Goal: Task Accomplishment & Management: Complete application form

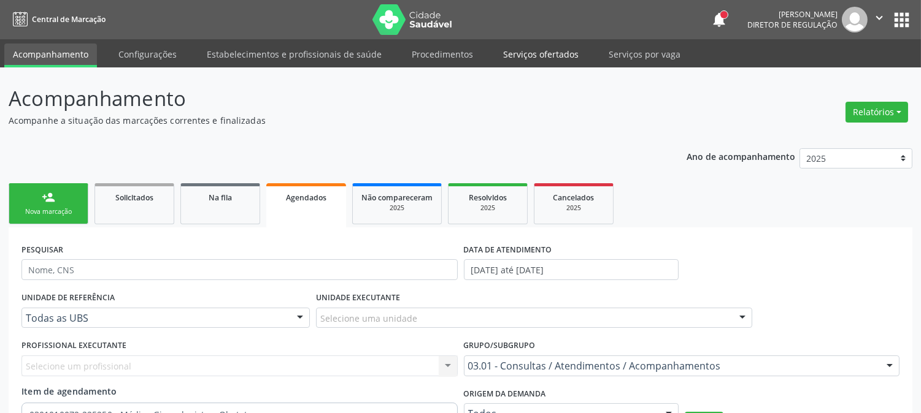
click at [532, 60] on link "Serviços ofertados" at bounding box center [540, 54] width 93 height 21
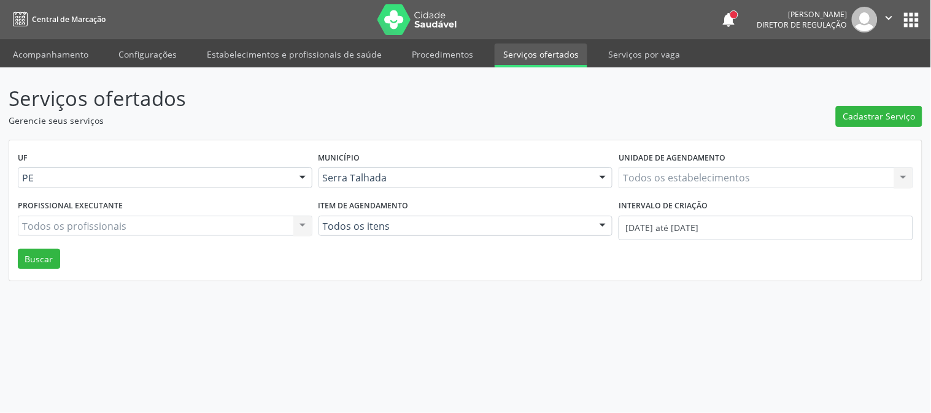
click at [675, 180] on div "Todos os estabelecimentos Todos os estabelecimentos Nenhum resultado encontrado…" at bounding box center [765, 177] width 294 height 21
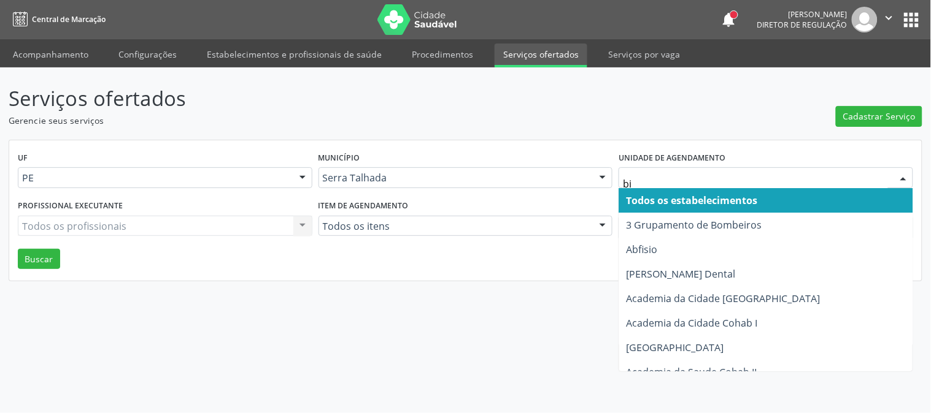
type input "bio"
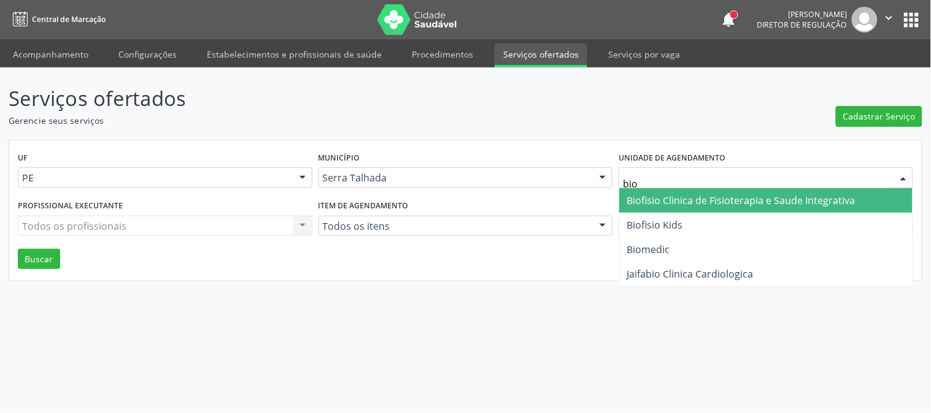
click at [703, 194] on span "Biofisio Clinica de Fisioterapia e Saude Integrativa" at bounding box center [740, 200] width 228 height 13
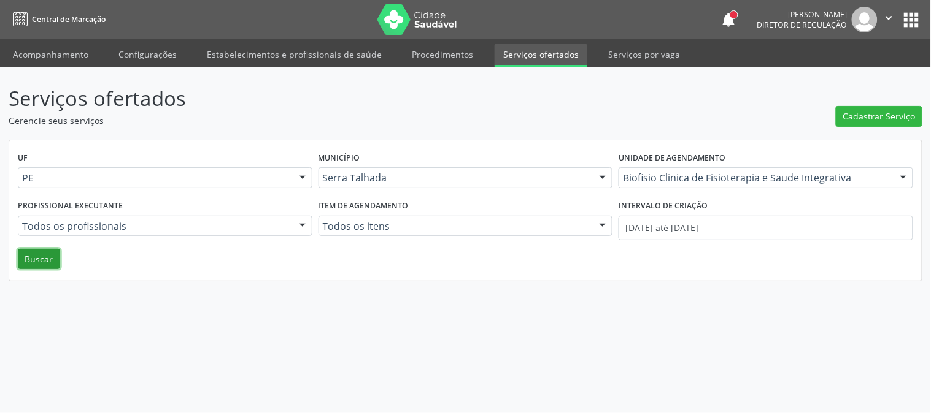
click at [33, 256] on button "Buscar" at bounding box center [39, 259] width 42 height 21
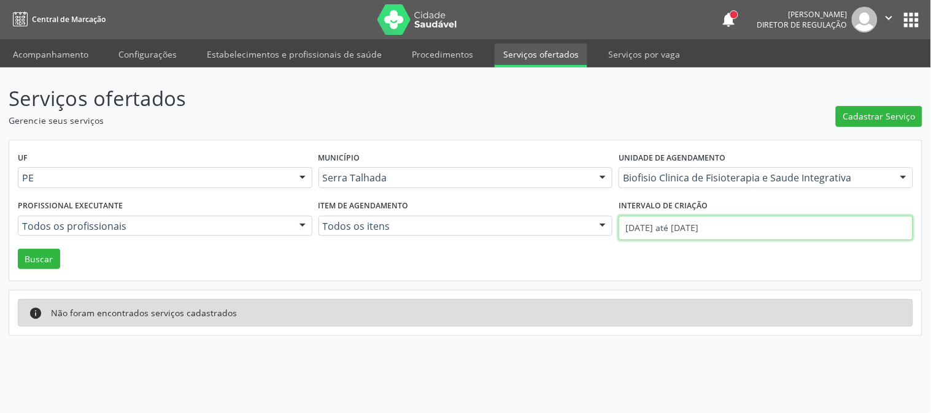
click at [684, 223] on input "01/10/2025 até 13/10/2025" at bounding box center [765, 228] width 294 height 25
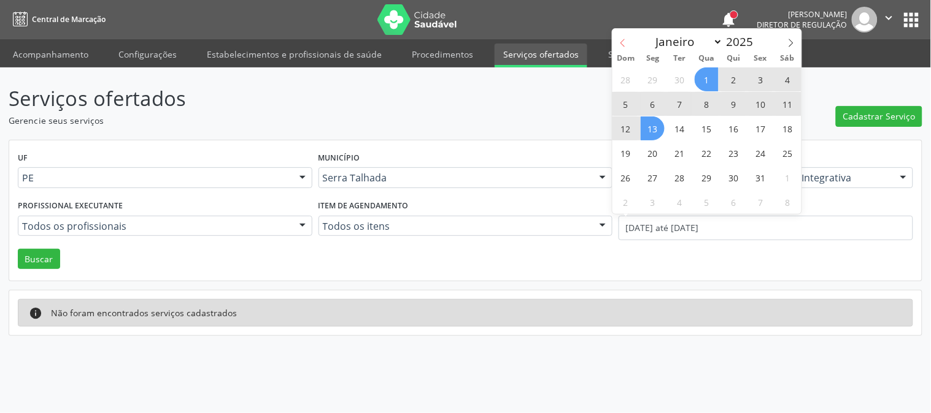
click at [620, 39] on icon at bounding box center [622, 43] width 9 height 9
select select "8"
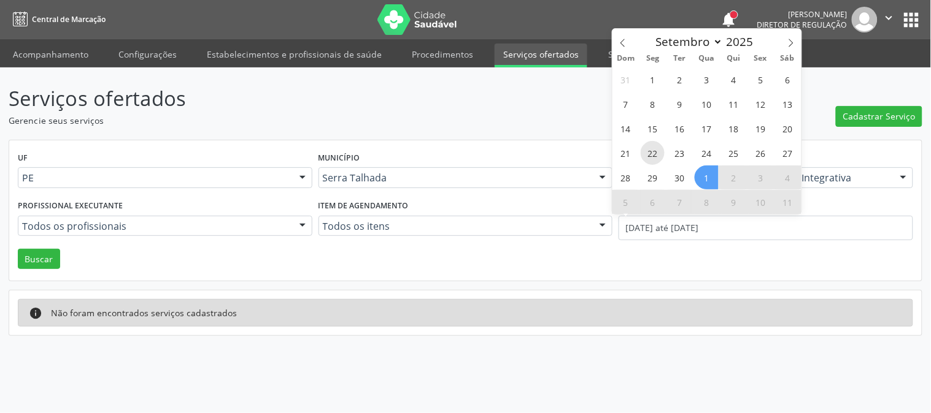
click at [651, 156] on span "22" at bounding box center [652, 153] width 24 height 24
type input "22/09/2025"
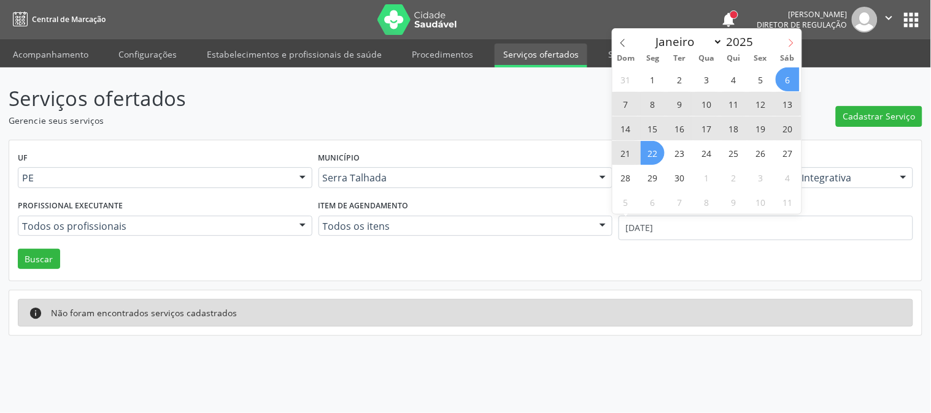
click at [794, 37] on span at bounding box center [790, 39] width 21 height 21
select select "9"
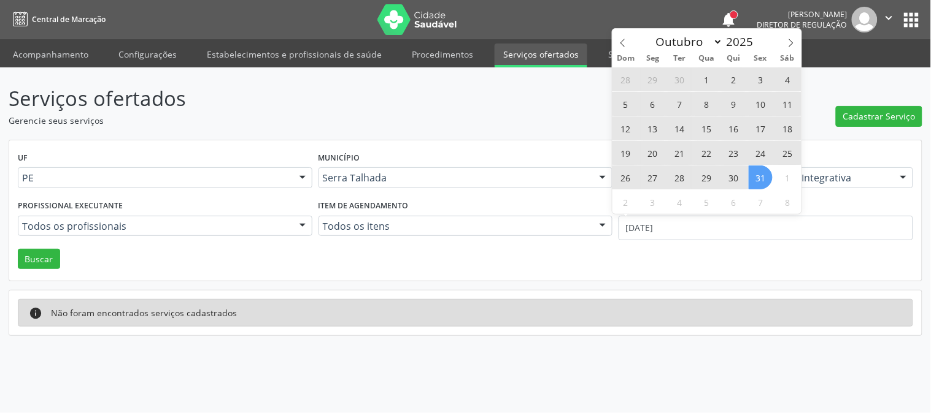
click at [759, 182] on span "31" at bounding box center [760, 178] width 24 height 24
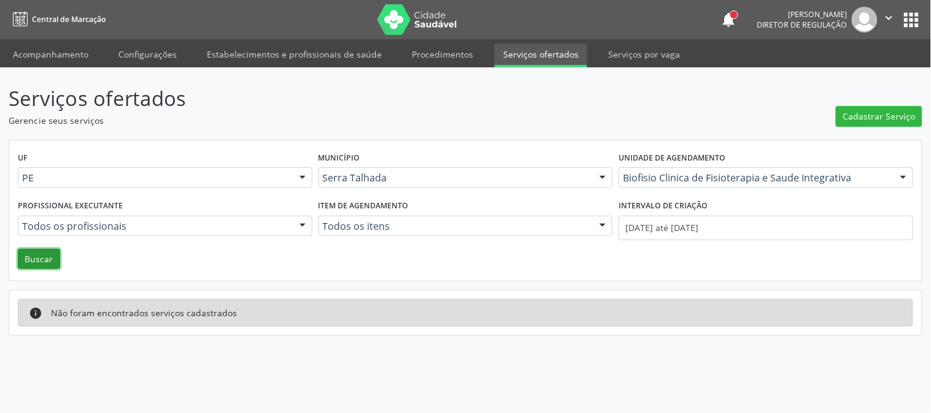
click at [33, 258] on button "Buscar" at bounding box center [39, 259] width 42 height 21
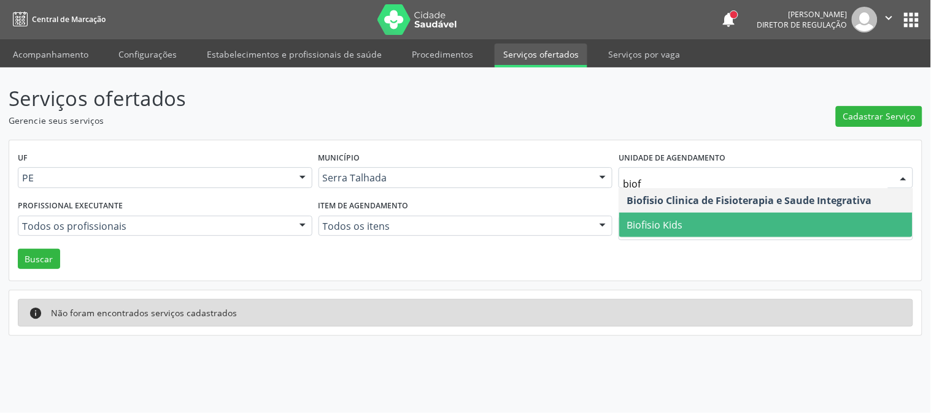
type input "biofi"
click at [759, 229] on span "Biofisio Kids" at bounding box center [765, 225] width 293 height 25
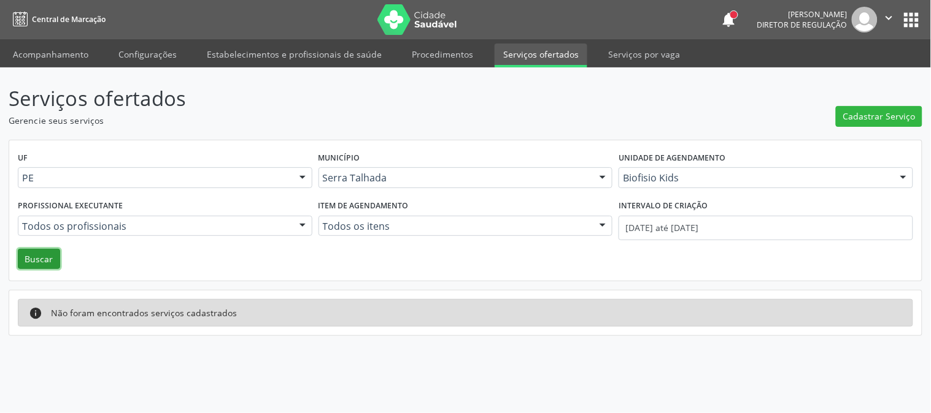
click at [29, 266] on button "Buscar" at bounding box center [39, 259] width 42 height 21
click at [767, 221] on input "22/09/2025 até 31/10/2025" at bounding box center [765, 228] width 294 height 25
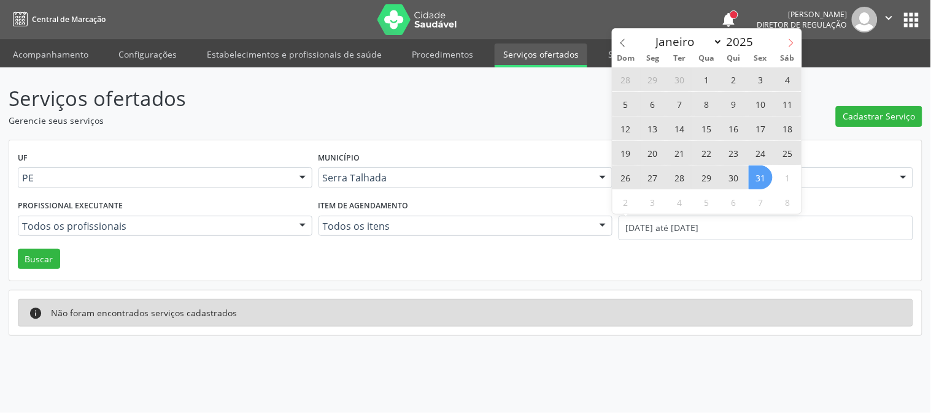
click at [794, 47] on icon at bounding box center [790, 43] width 9 height 9
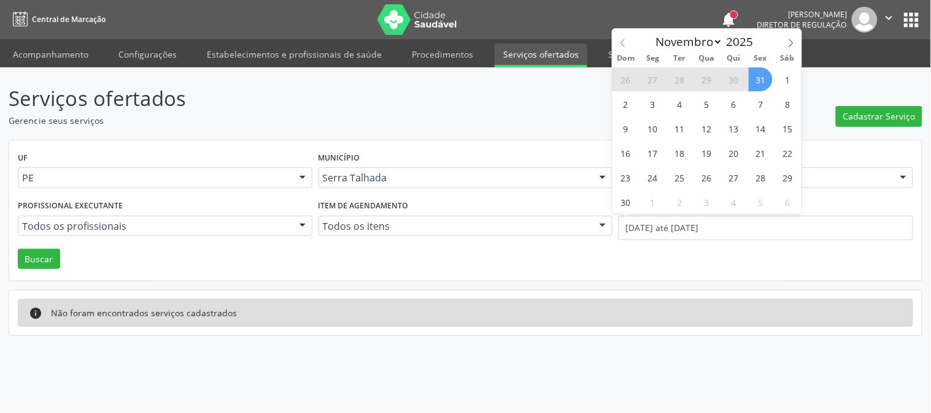
click at [626, 44] on icon at bounding box center [622, 43] width 9 height 9
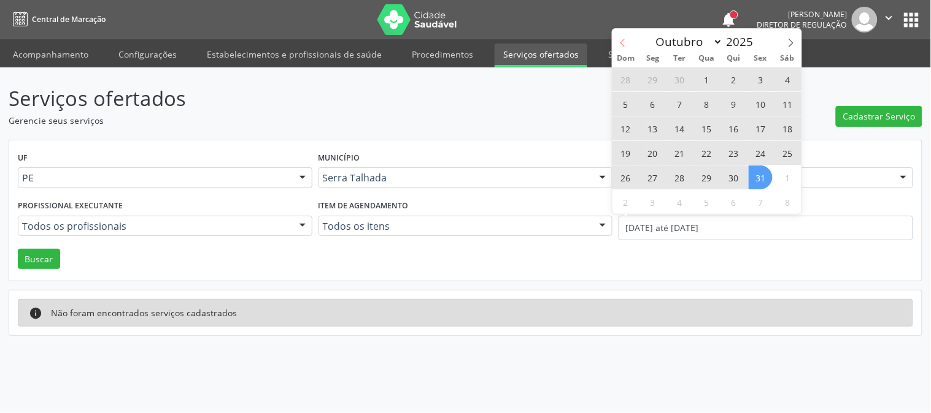
click at [626, 44] on icon at bounding box center [622, 43] width 9 height 9
select select "8"
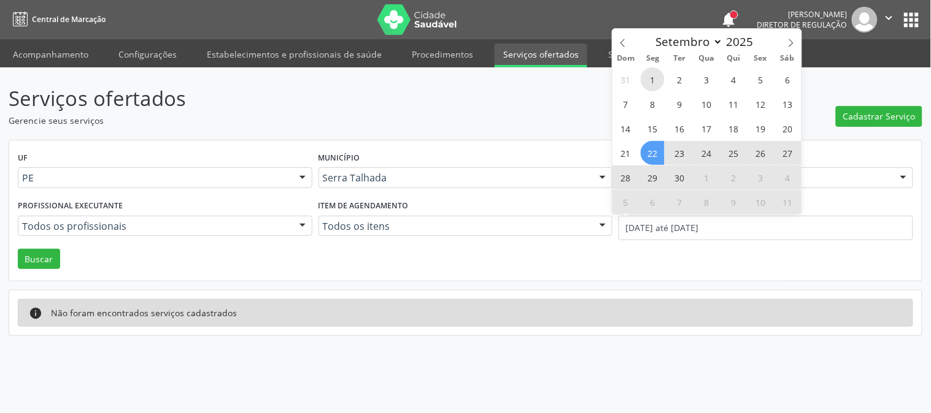
click at [654, 80] on span "1" at bounding box center [652, 79] width 24 height 24
type input "01/09/2025"
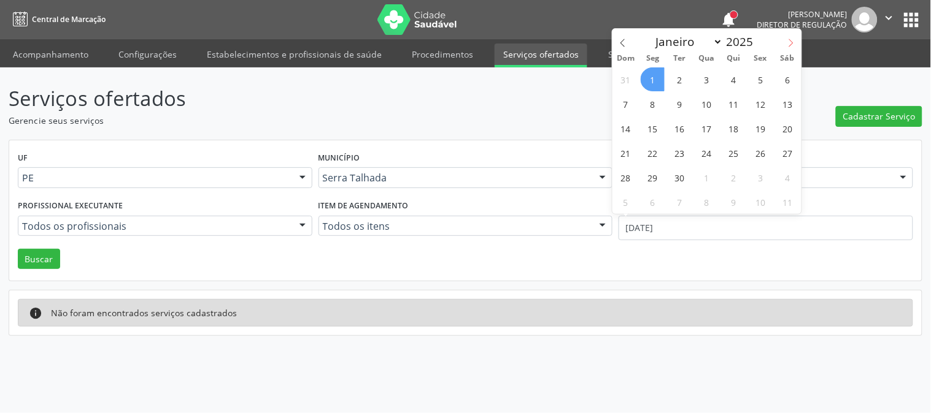
click at [788, 43] on icon at bounding box center [790, 43] width 9 height 9
select select "9"
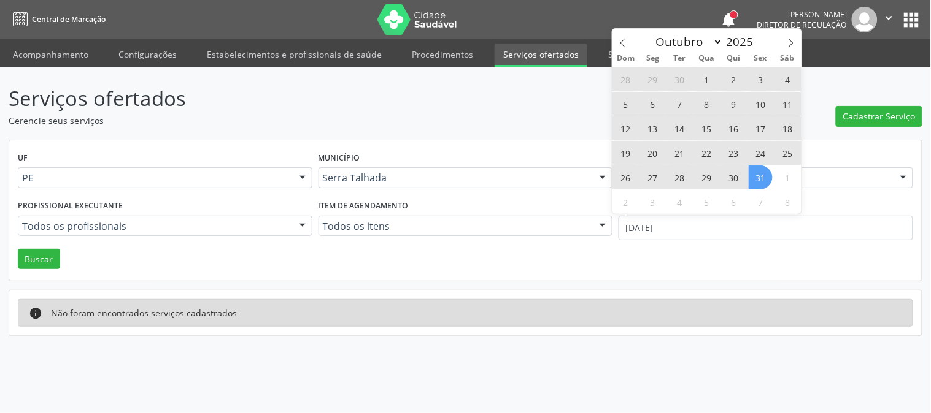
click at [766, 174] on span "31" at bounding box center [760, 178] width 24 height 24
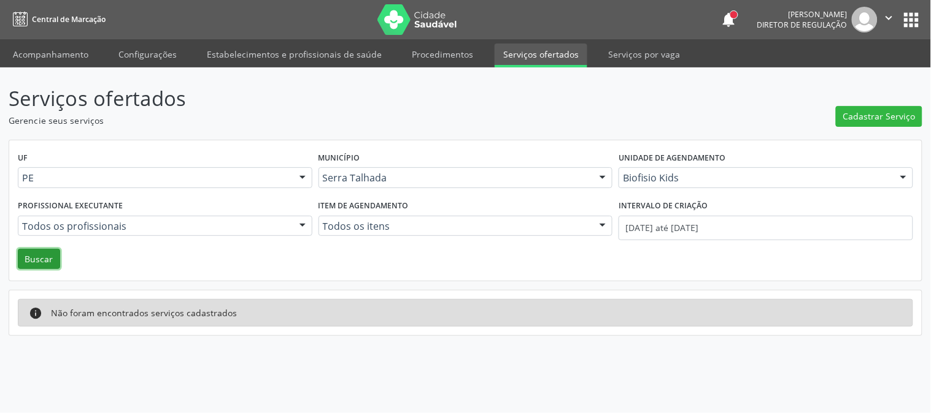
click at [53, 256] on button "Buscar" at bounding box center [39, 259] width 42 height 21
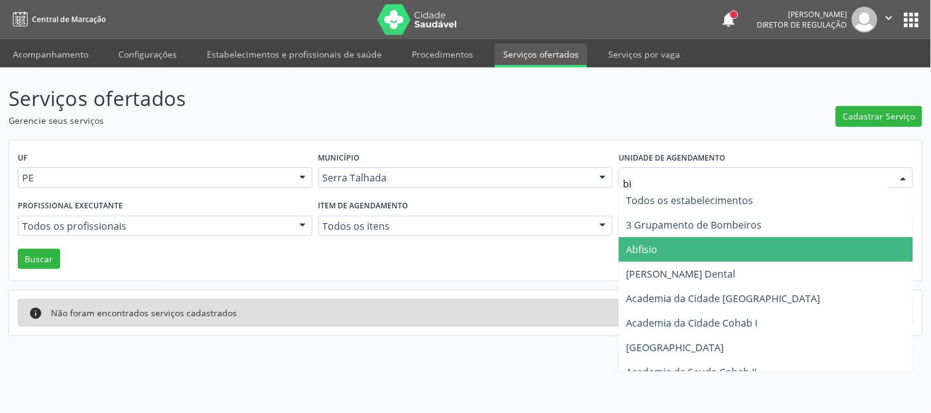
type input "bio"
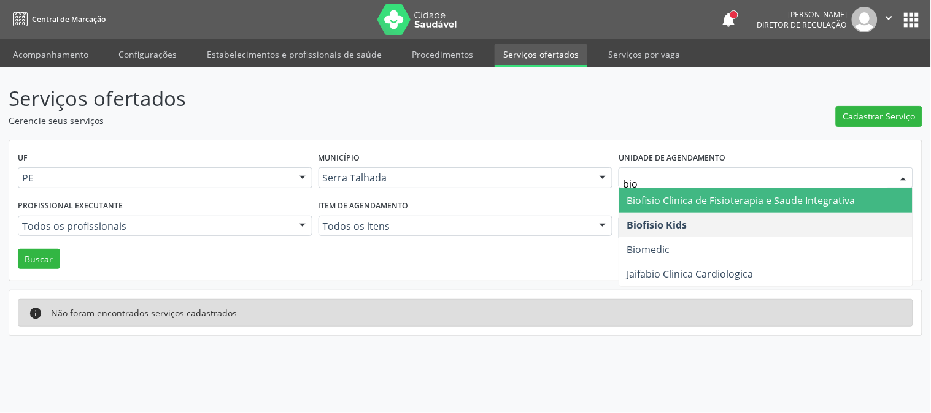
click at [708, 194] on span "Biofisio Clinica de Fisioterapia e Saude Integrativa" at bounding box center [740, 200] width 228 height 13
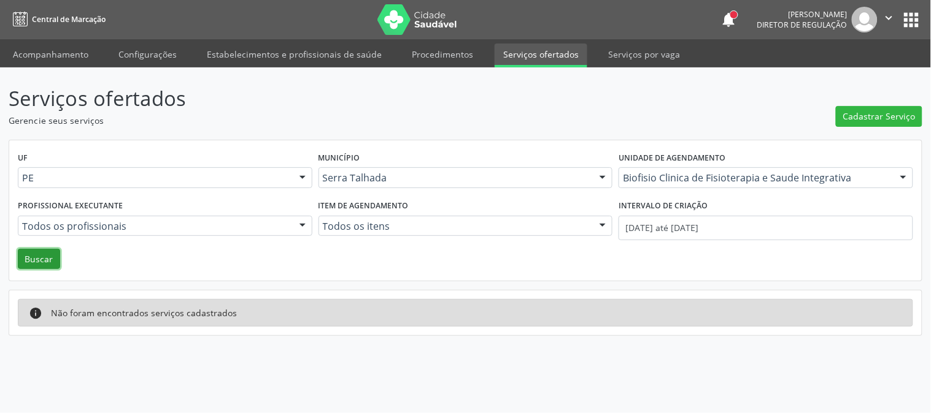
click at [34, 256] on button "Buscar" at bounding box center [39, 259] width 42 height 21
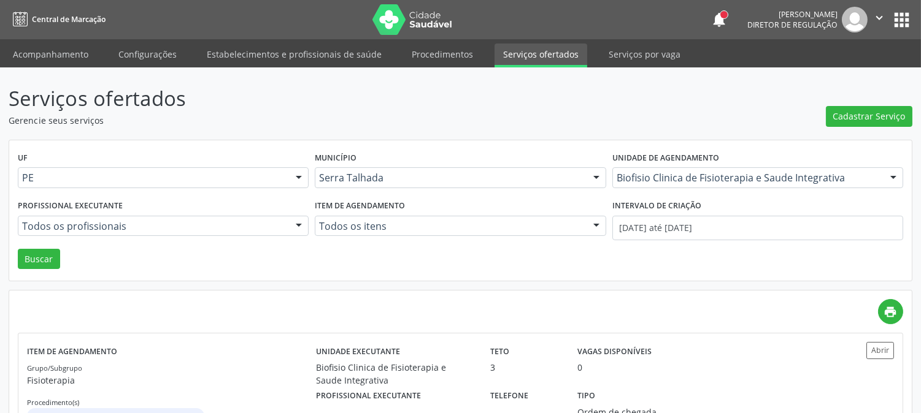
scroll to position [48, 0]
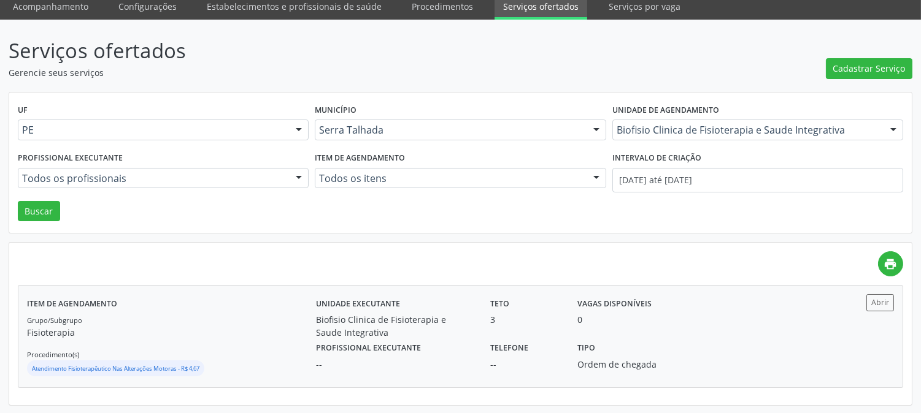
click at [253, 336] on p "Fisioterapia" at bounding box center [171, 332] width 289 height 13
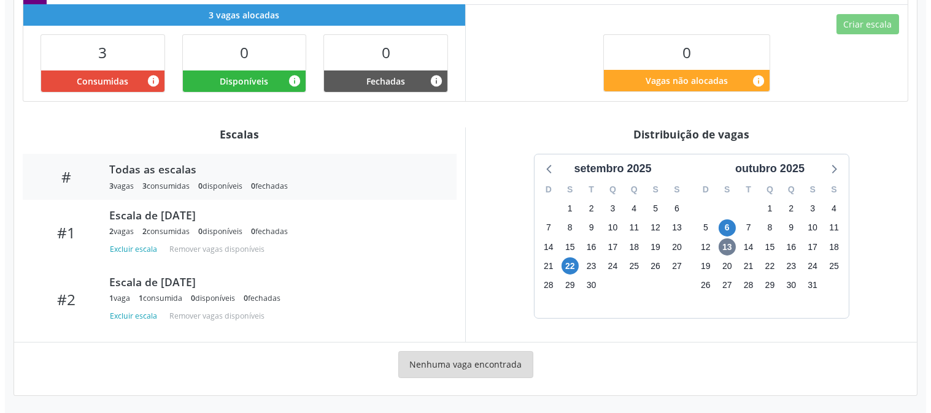
scroll to position [23, 0]
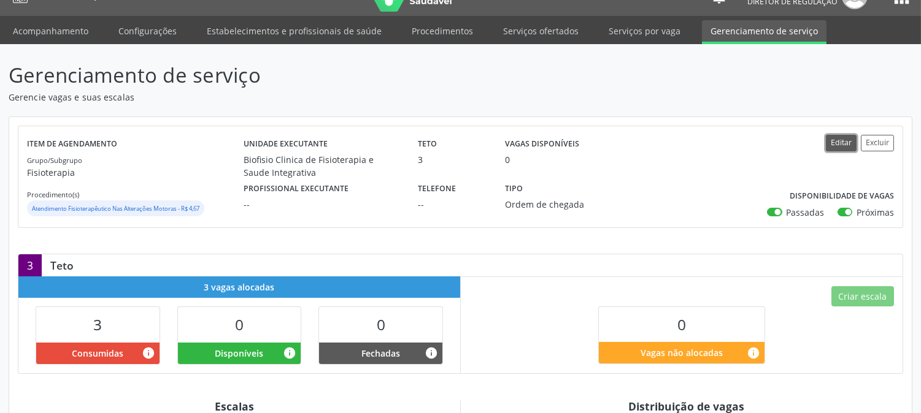
click at [839, 140] on button "Editar" at bounding box center [841, 143] width 31 height 17
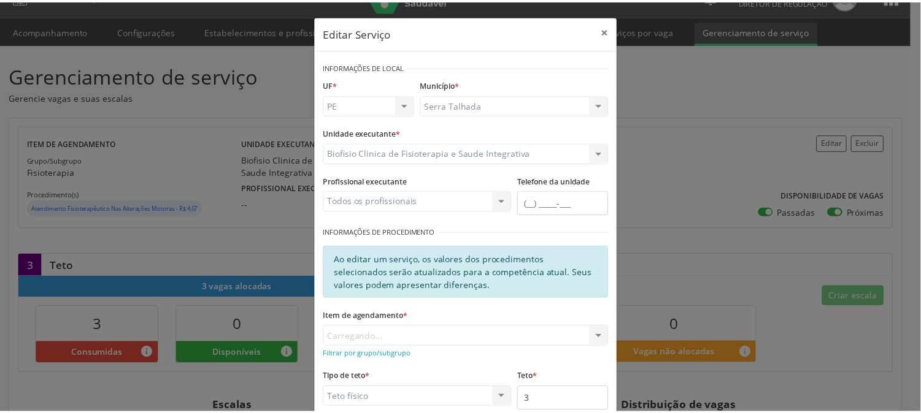
scroll to position [126, 0]
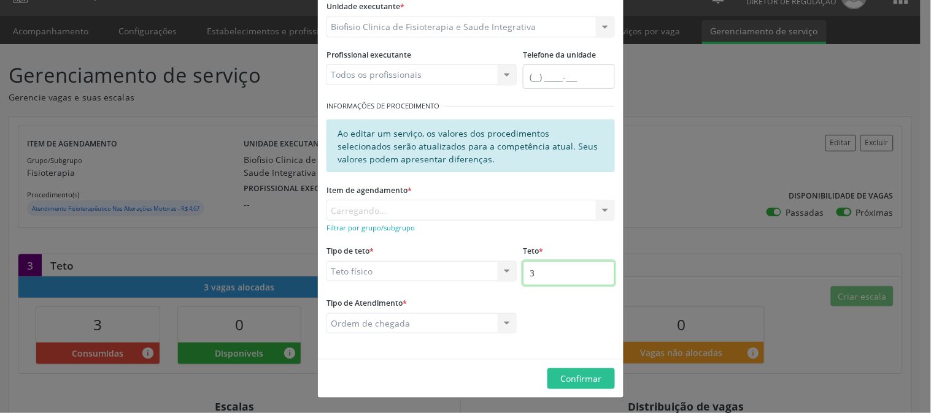
click at [555, 277] on input "3" at bounding box center [569, 273] width 92 height 25
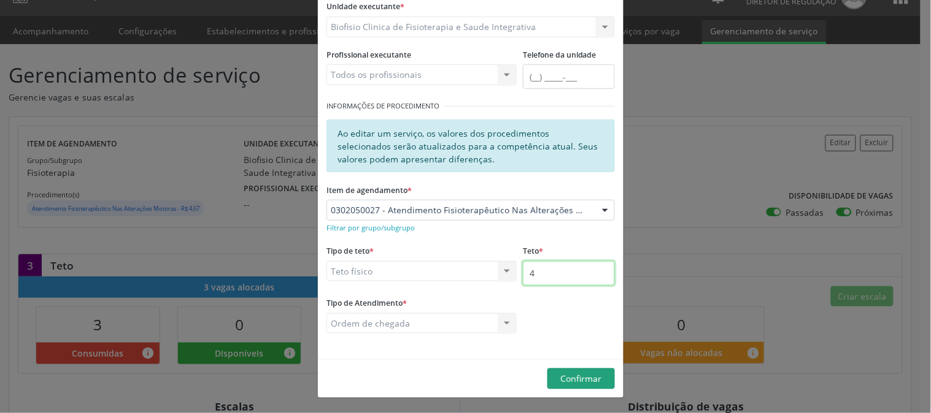
type input "4"
click at [578, 379] on span "Confirmar" at bounding box center [581, 379] width 41 height 12
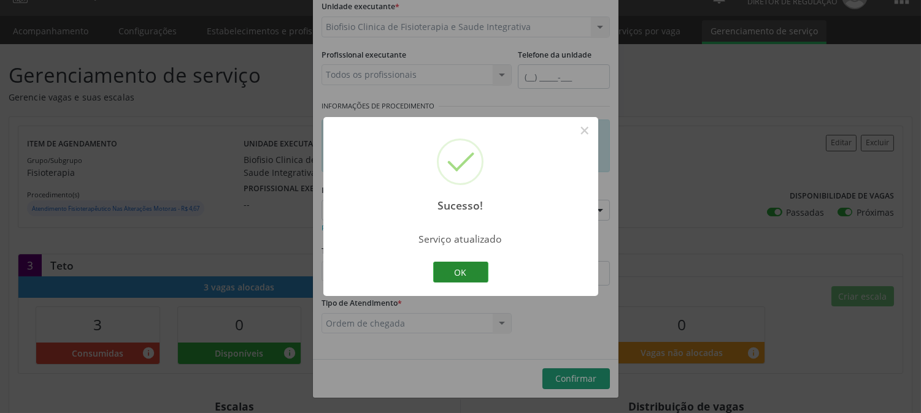
click at [458, 272] on button "OK" at bounding box center [460, 272] width 55 height 21
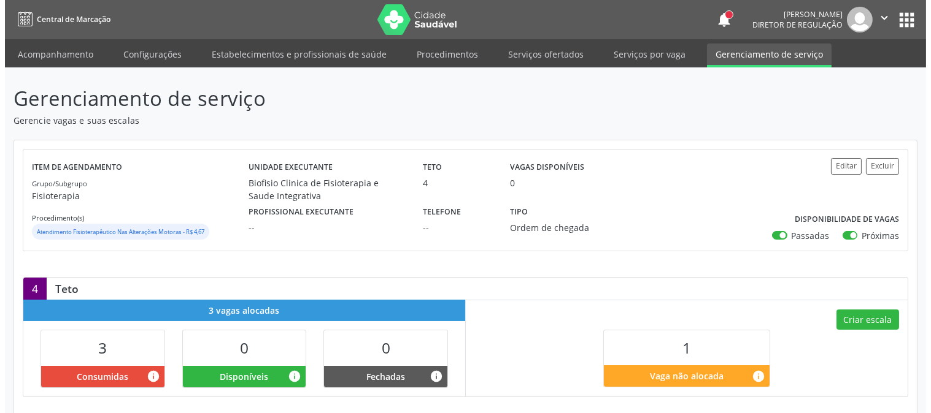
scroll to position [159, 0]
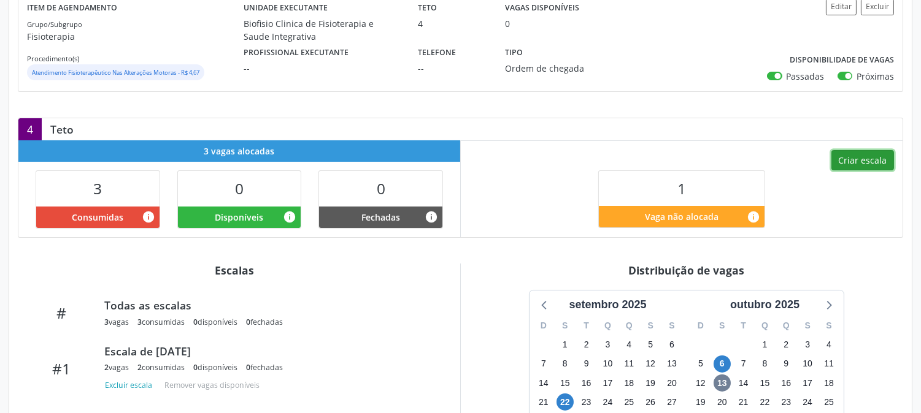
click at [853, 156] on button "Criar escala" at bounding box center [862, 160] width 63 height 21
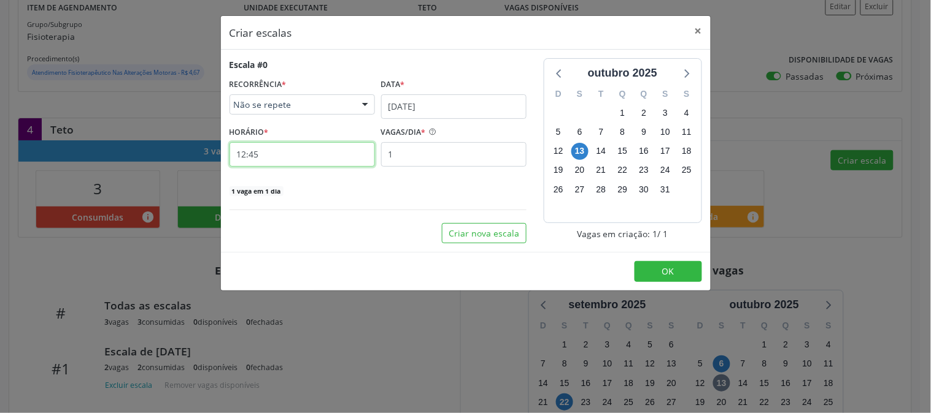
click at [286, 156] on input "12:45" at bounding box center [301, 154] width 145 height 25
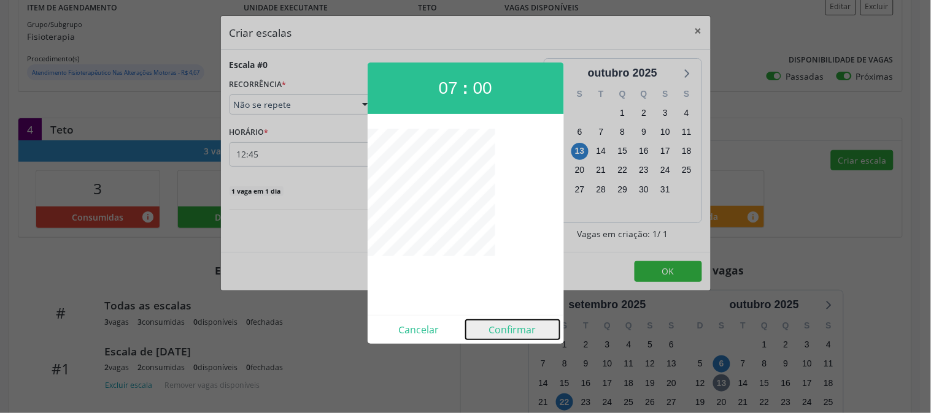
click at [499, 332] on button "Confirmar" at bounding box center [513, 330] width 94 height 20
type input "07:00"
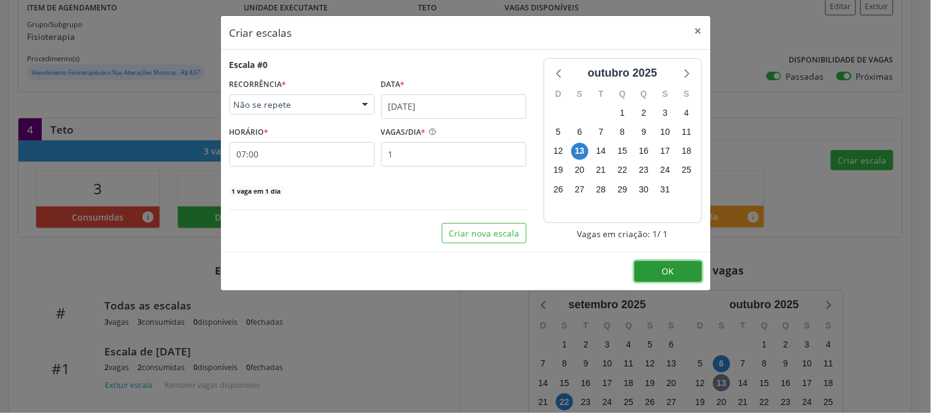
click at [642, 277] on button "OK" at bounding box center [667, 271] width 67 height 21
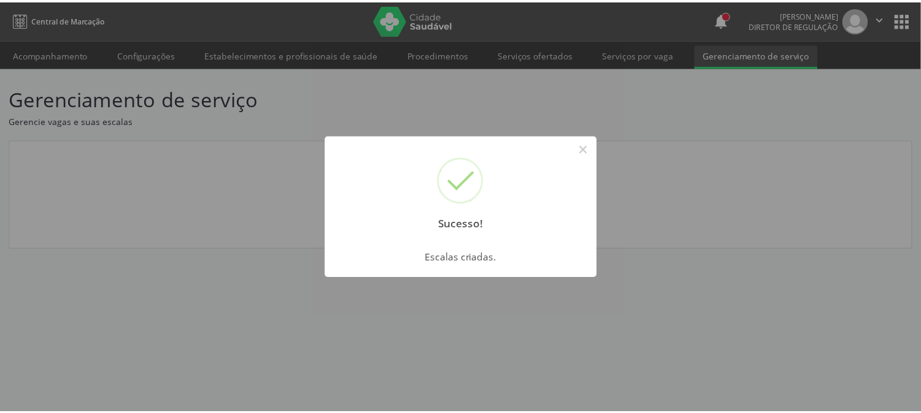
scroll to position [0, 0]
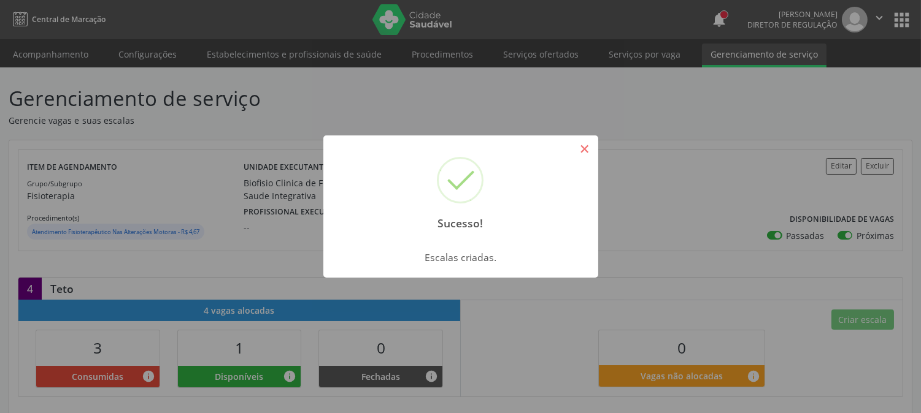
click at [583, 152] on button "×" at bounding box center [584, 149] width 21 height 21
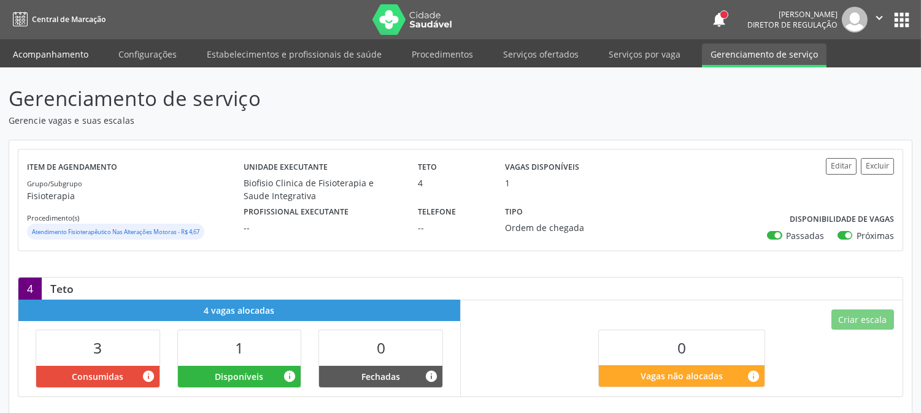
click at [69, 56] on link "Acompanhamento" at bounding box center [50, 54] width 93 height 21
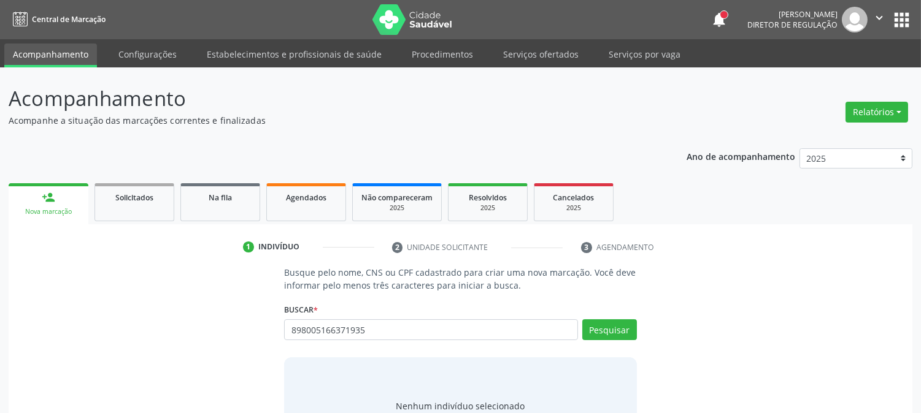
type input "898005166371935"
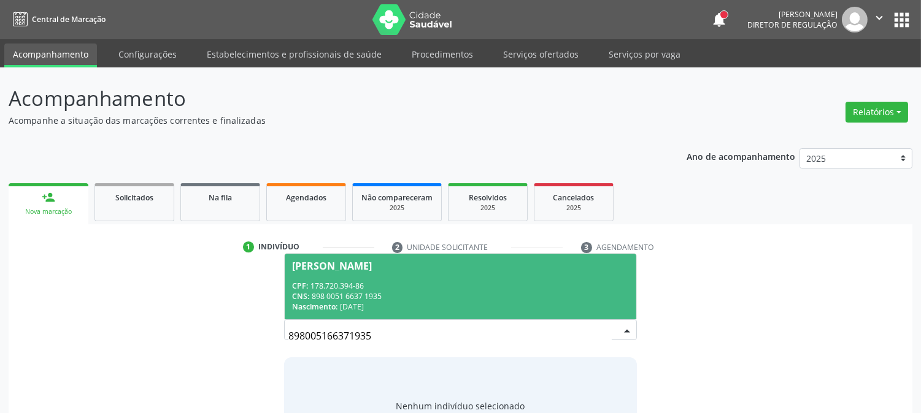
click at [406, 281] on div "CPF: 178.720.394-86" at bounding box center [460, 286] width 336 height 10
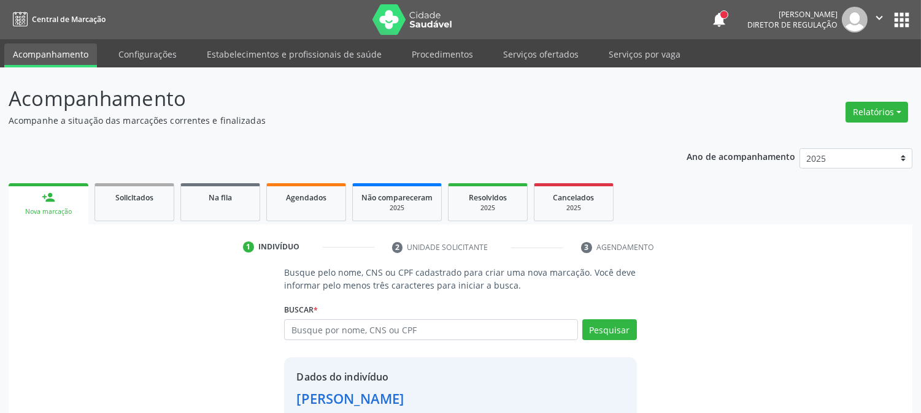
scroll to position [77, 0]
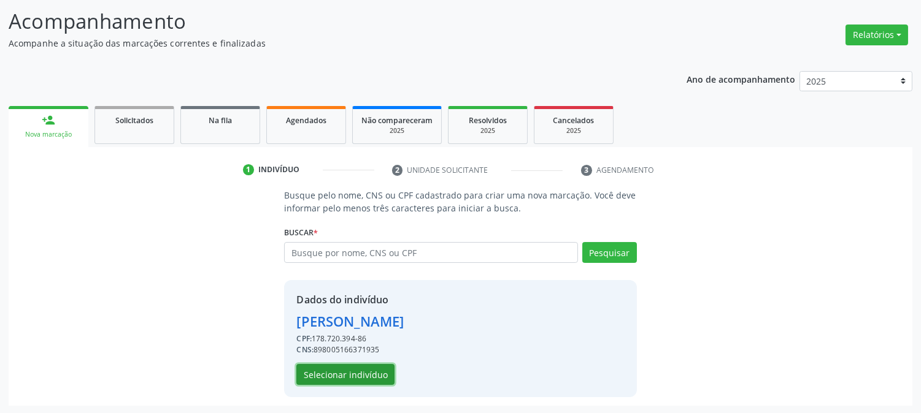
click at [340, 371] on button "Selecionar indivíduo" at bounding box center [345, 374] width 98 height 21
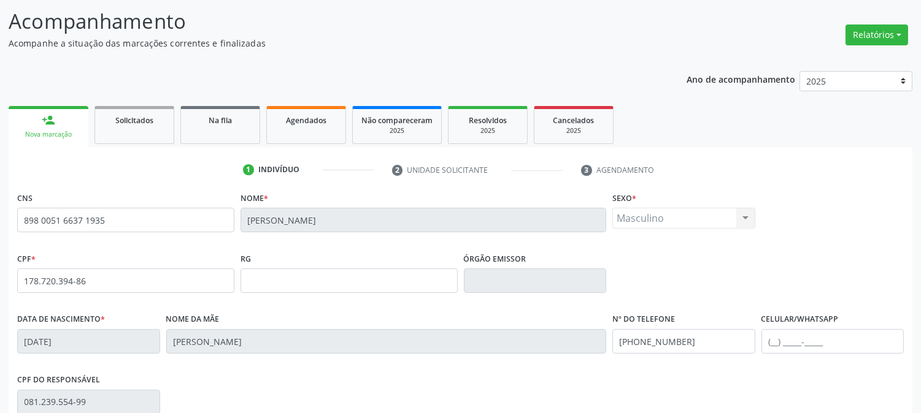
scroll to position [250, 0]
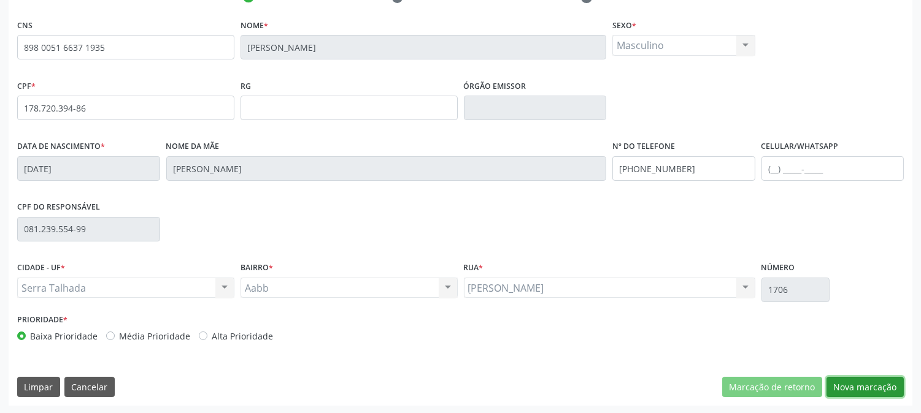
click at [867, 382] on button "Nova marcação" at bounding box center [864, 387] width 77 height 21
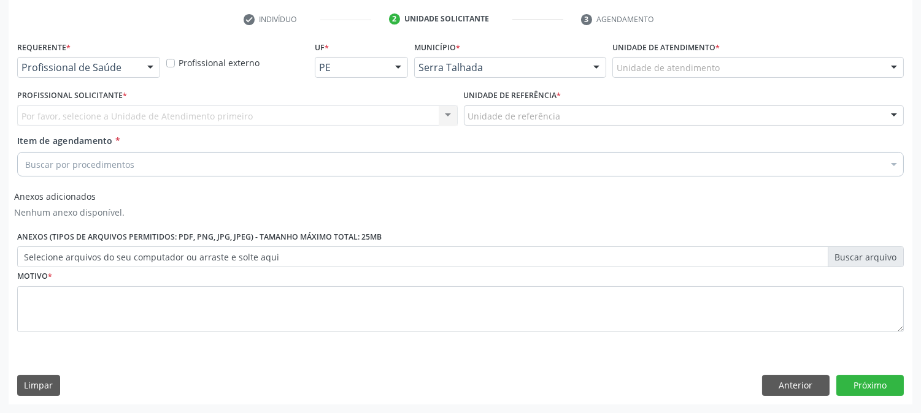
scroll to position [228, 0]
click at [141, 69] on div at bounding box center [150, 68] width 18 height 21
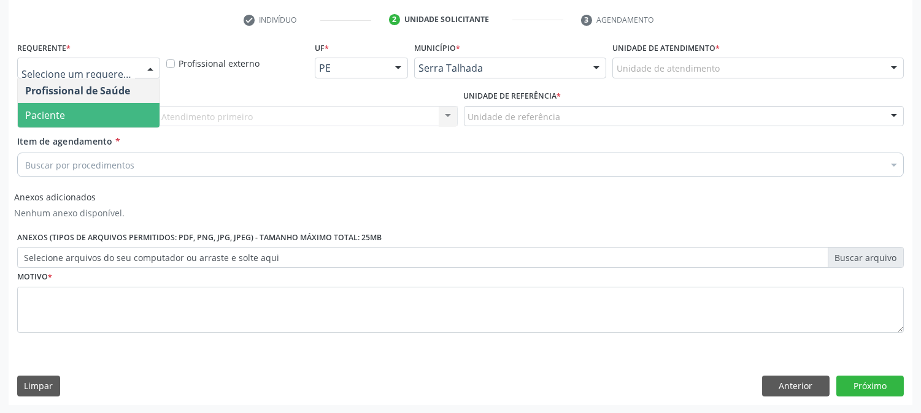
click at [117, 106] on span "Paciente" at bounding box center [89, 115] width 142 height 25
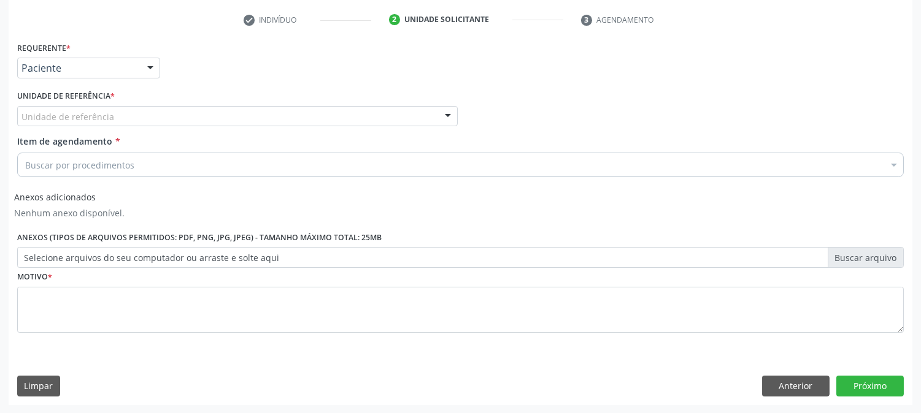
click at [117, 112] on div "Unidade de referência" at bounding box center [237, 116] width 440 height 21
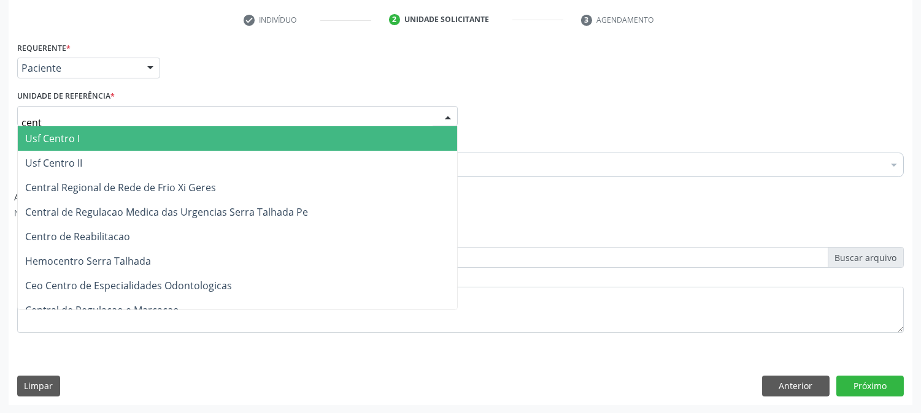
type input "centr"
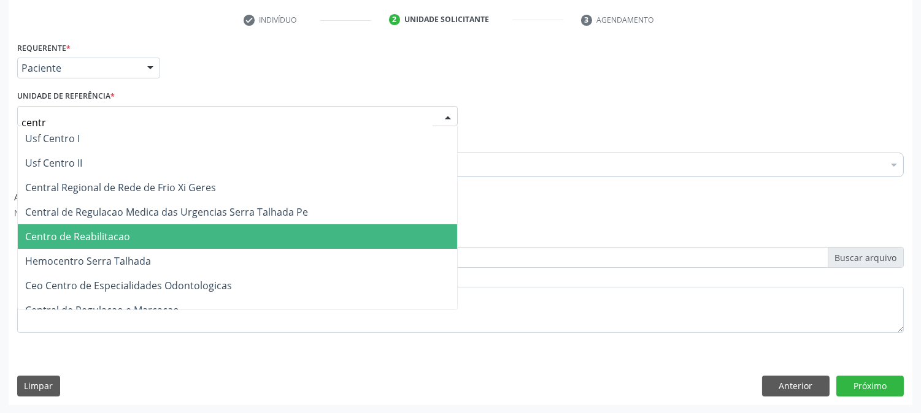
click at [102, 236] on span "Centro de Reabilitacao" at bounding box center [77, 236] width 105 height 13
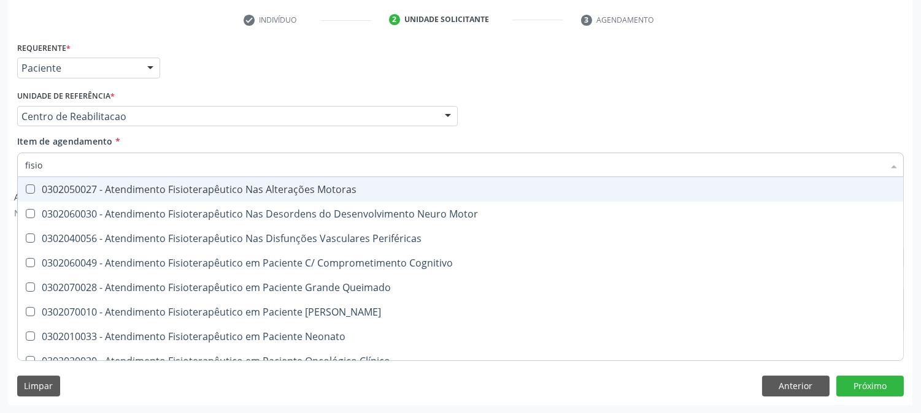
type input "fisiot"
click at [111, 180] on span "0302050027 - Atendimento Fisioterapêutico Nas Alterações Motoras" at bounding box center [460, 189] width 885 height 25
checkbox Motoras "true"
click at [0, 186] on div "Acompanhamento Acompanhe a situação das marcações correntes e finalizadas Relat…" at bounding box center [460, 127] width 921 height 574
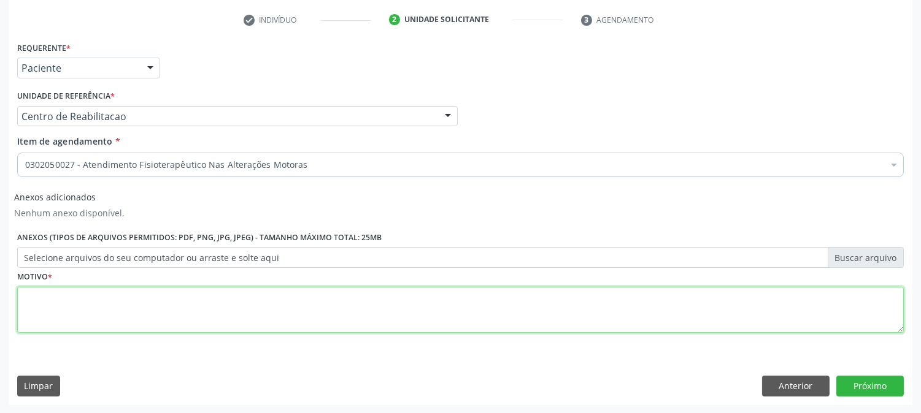
click at [344, 298] on textarea at bounding box center [460, 310] width 886 height 47
type textarea "."
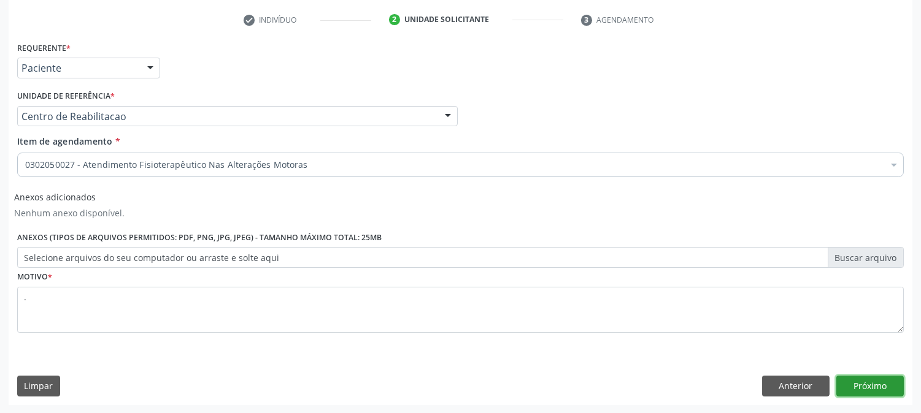
click at [850, 385] on button "Próximo" at bounding box center [869, 386] width 67 height 21
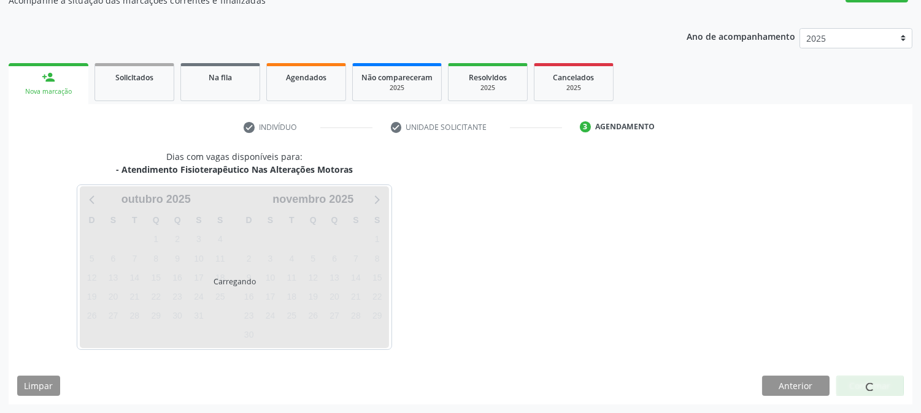
scroll to position [120, 0]
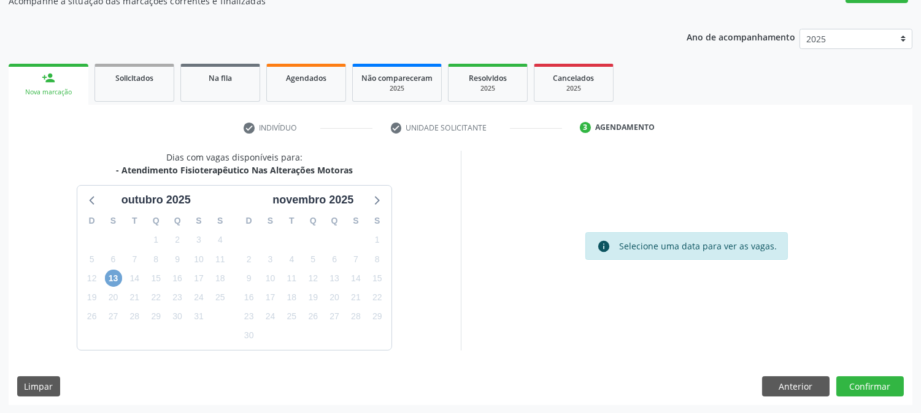
click at [115, 279] on span "13" at bounding box center [113, 278] width 17 height 17
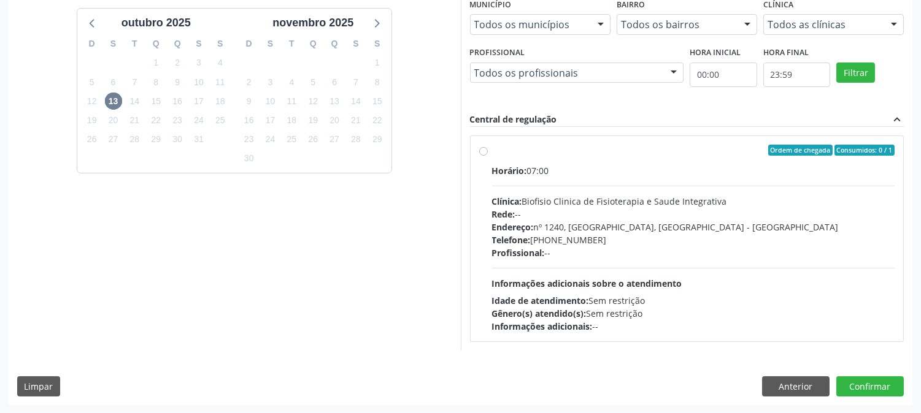
click at [600, 256] on div "Profissional: --" at bounding box center [693, 253] width 403 height 13
click at [488, 156] on input "Ordem de chegada Consumidos: 0 / 1 Horário: 07:00 Clínica: Biofisio Clinica de …" at bounding box center [483, 150] width 9 height 11
radio input "true"
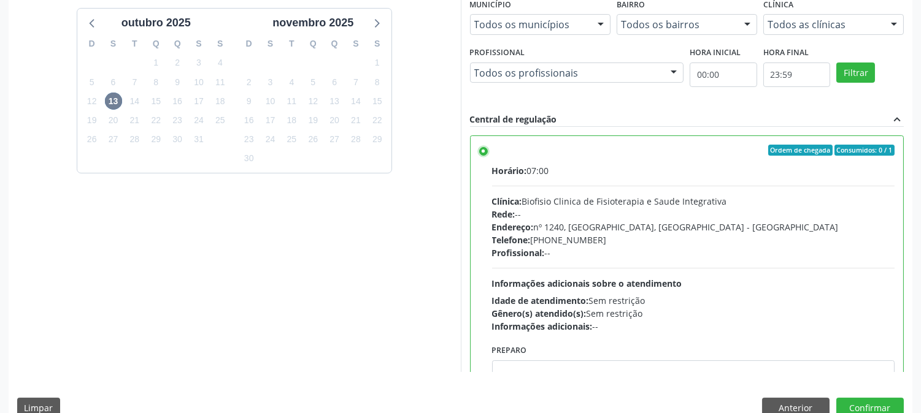
scroll to position [319, 0]
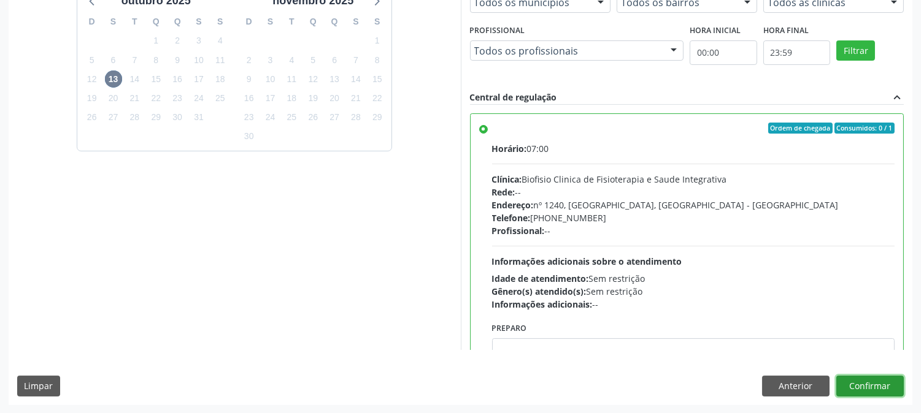
click at [861, 388] on button "Confirmar" at bounding box center [869, 386] width 67 height 21
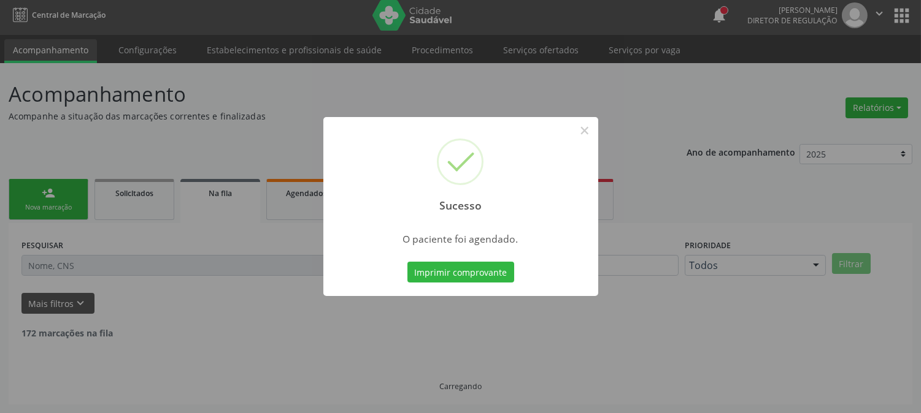
scroll to position [0, 0]
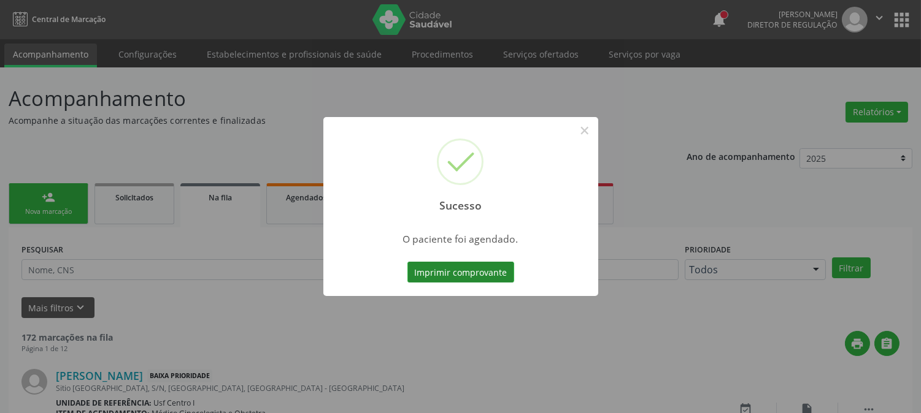
click at [456, 274] on button "Imprimir comprovante" at bounding box center [460, 272] width 107 height 21
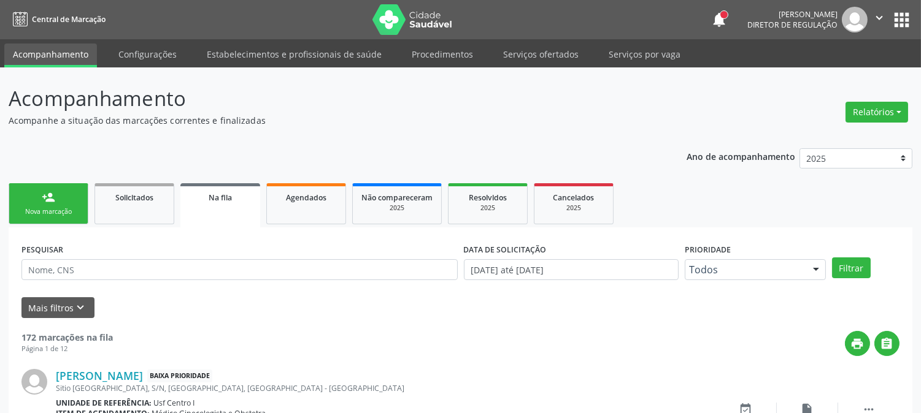
click at [69, 217] on link "person_add Nova marcação" at bounding box center [49, 203] width 80 height 41
